Goal: Information Seeking & Learning: Learn about a topic

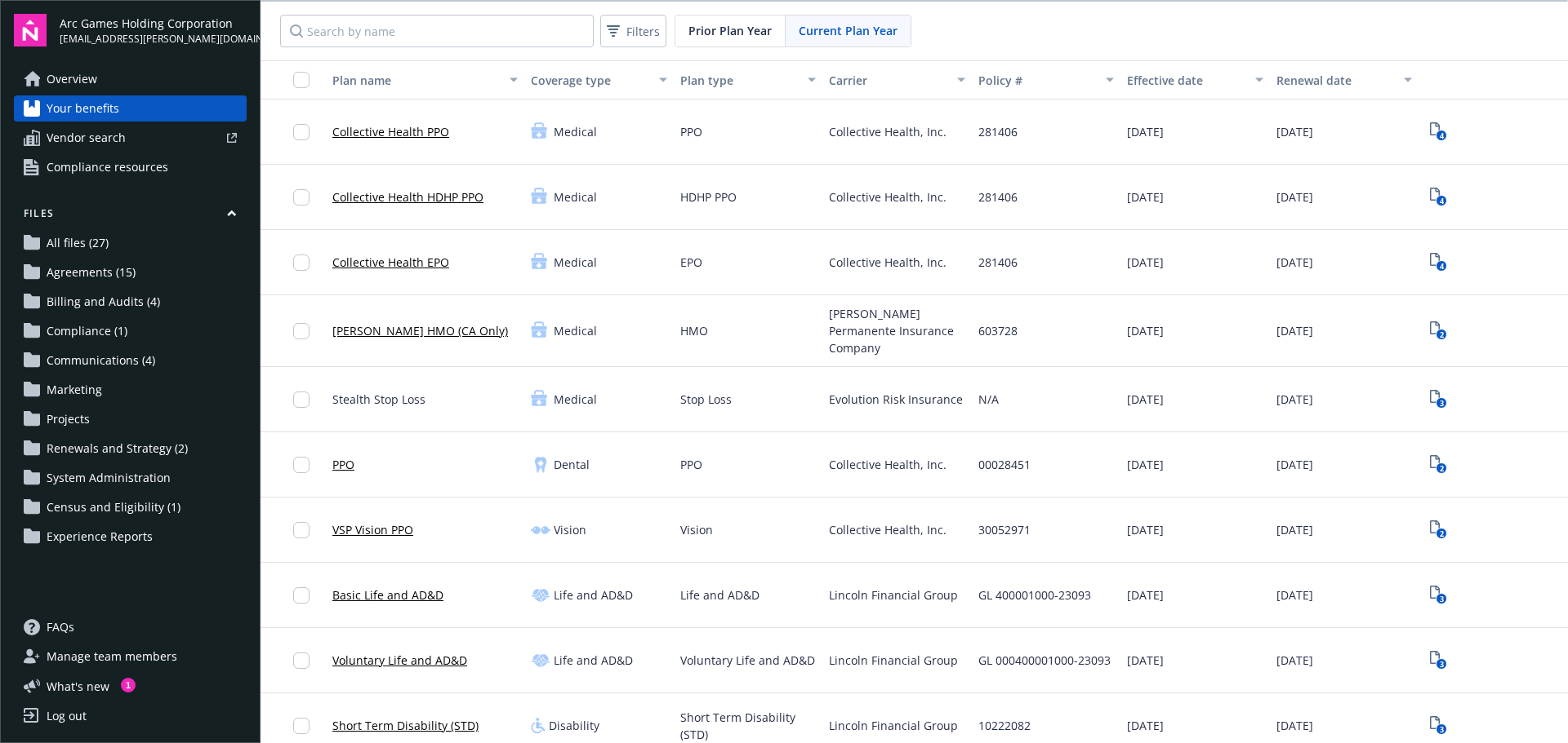
click at [79, 86] on span "Overview" at bounding box center [72, 78] width 51 height 26
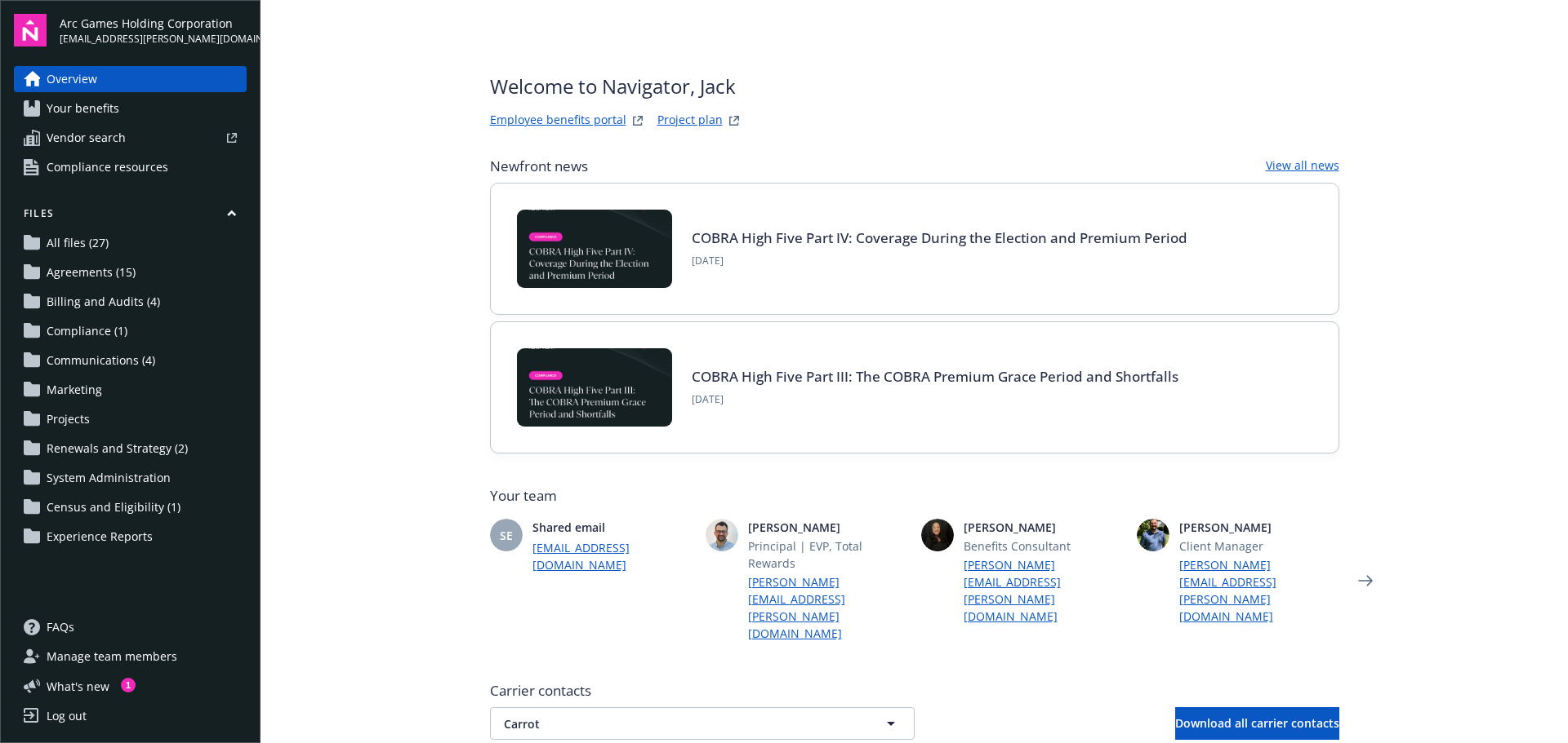
click at [157, 35] on span "[EMAIL_ADDRESS][PERSON_NAME][DOMAIN_NAME]" at bounding box center [152, 38] width 187 height 14
click at [68, 688] on span "What ' s new" at bounding box center [78, 687] width 63 height 17
click at [77, 68] on span "Overview" at bounding box center [72, 78] width 51 height 26
click at [82, 30] on span "Arc Games Holding Corporation" at bounding box center [152, 23] width 187 height 17
click at [28, 33] on img at bounding box center [31, 31] width 33 height 33
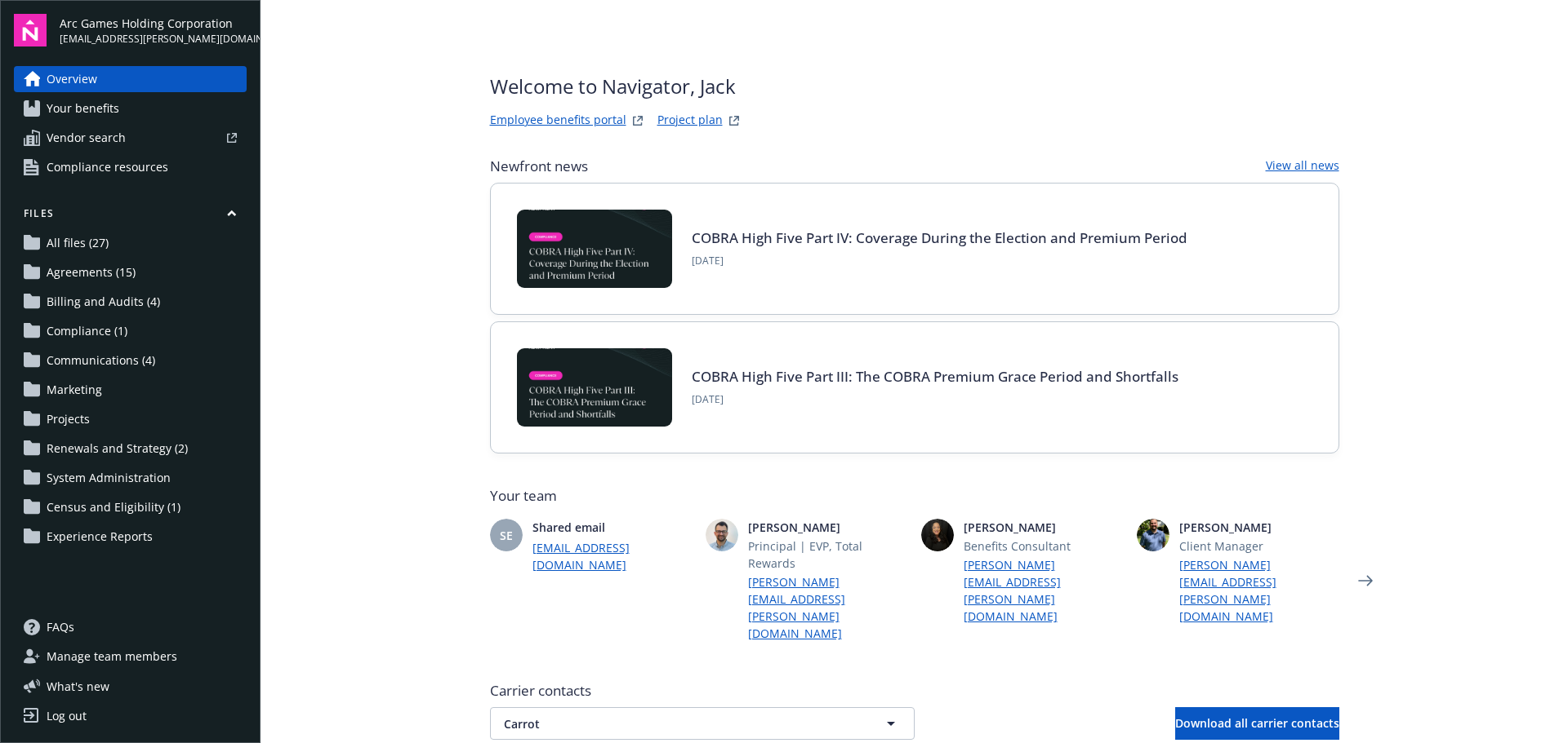
click at [122, 73] on link "Overview" at bounding box center [130, 78] width 232 height 26
